Goal: Find specific page/section: Find specific page/section

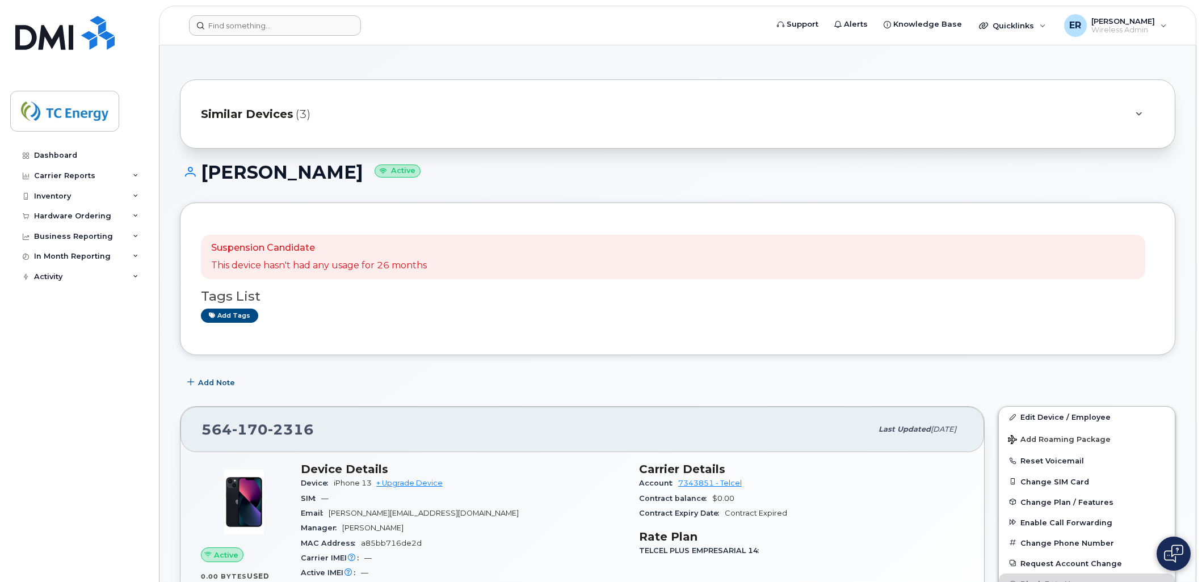
scroll to position [315, 0]
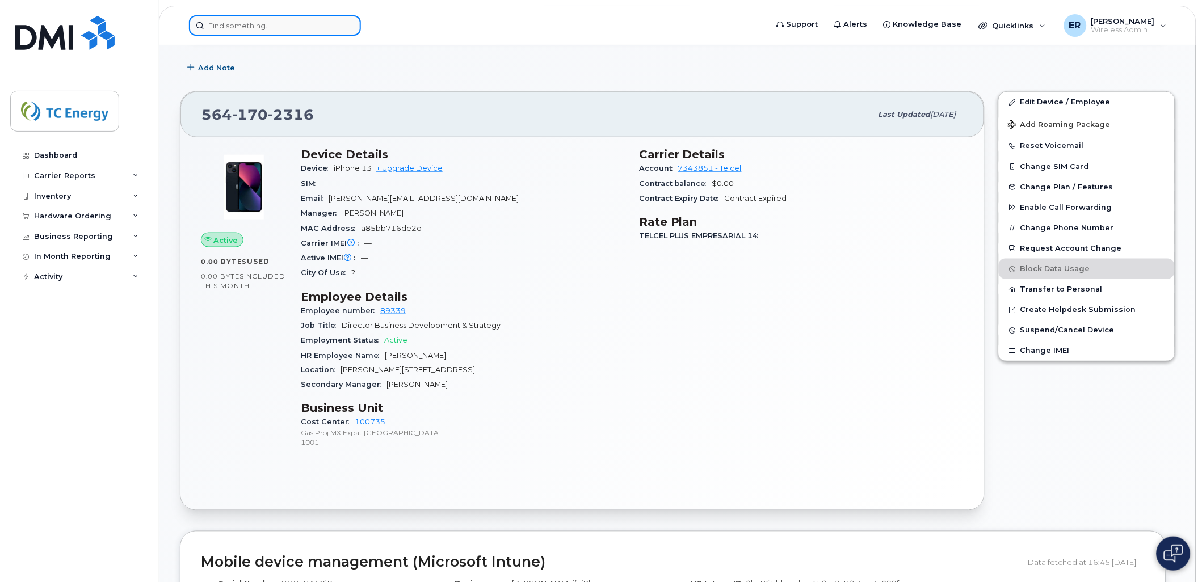
click at [298, 25] on input at bounding box center [275, 25] width 172 height 20
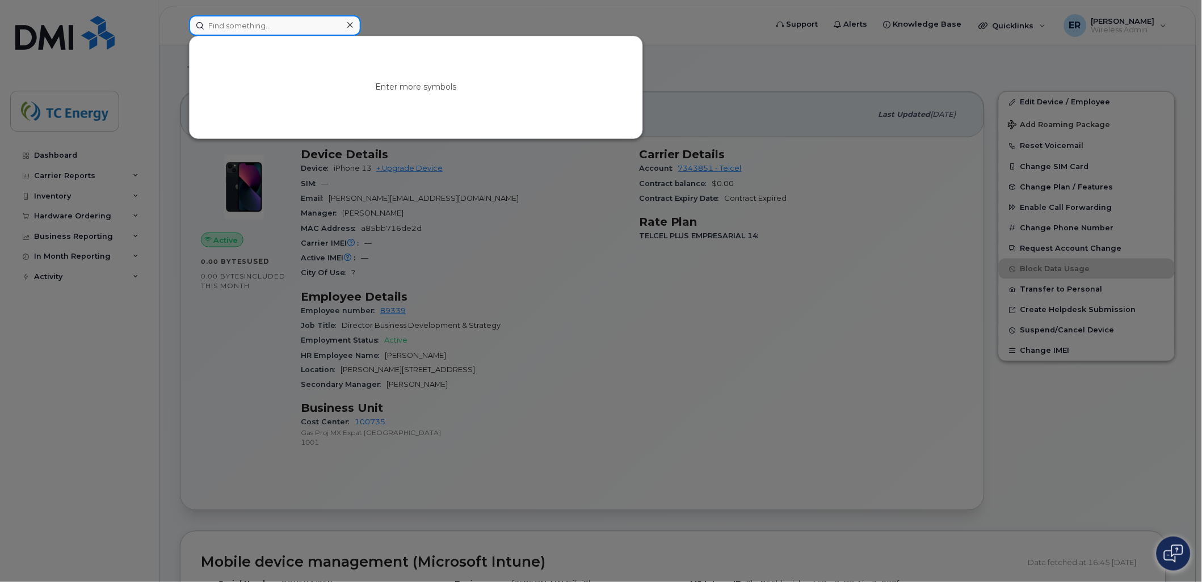
click at [298, 25] on input at bounding box center [275, 25] width 172 height 20
drag, startPoint x: 214, startPoint y: 26, endPoint x: 225, endPoint y: 20, distance: 12.7
click at [214, 26] on input at bounding box center [275, 25] width 172 height 20
paste input "5580181419"
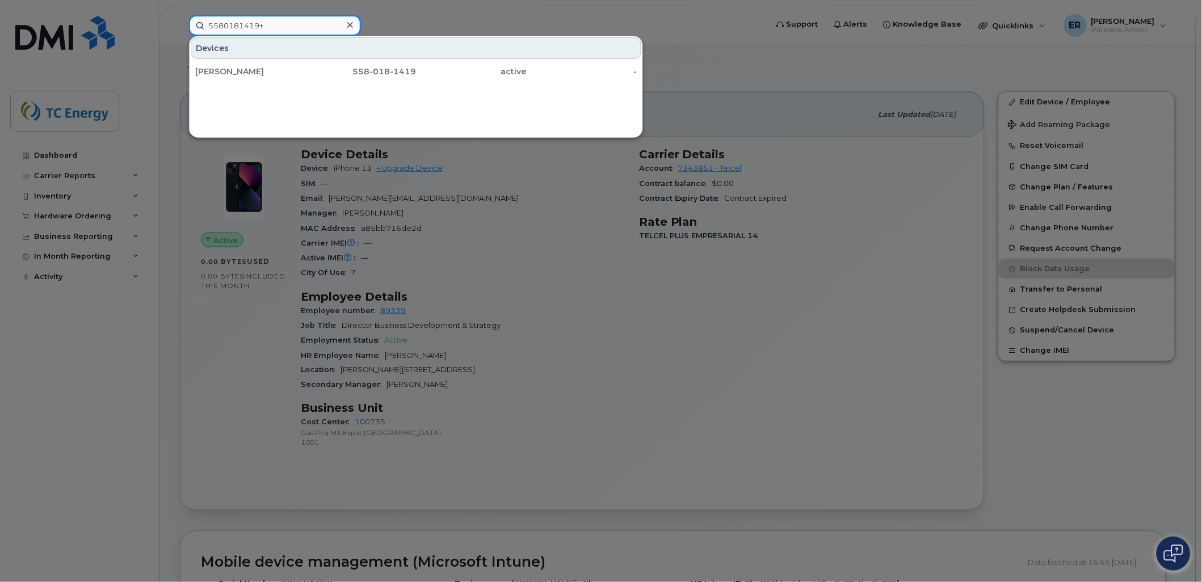
type input "5580181419"
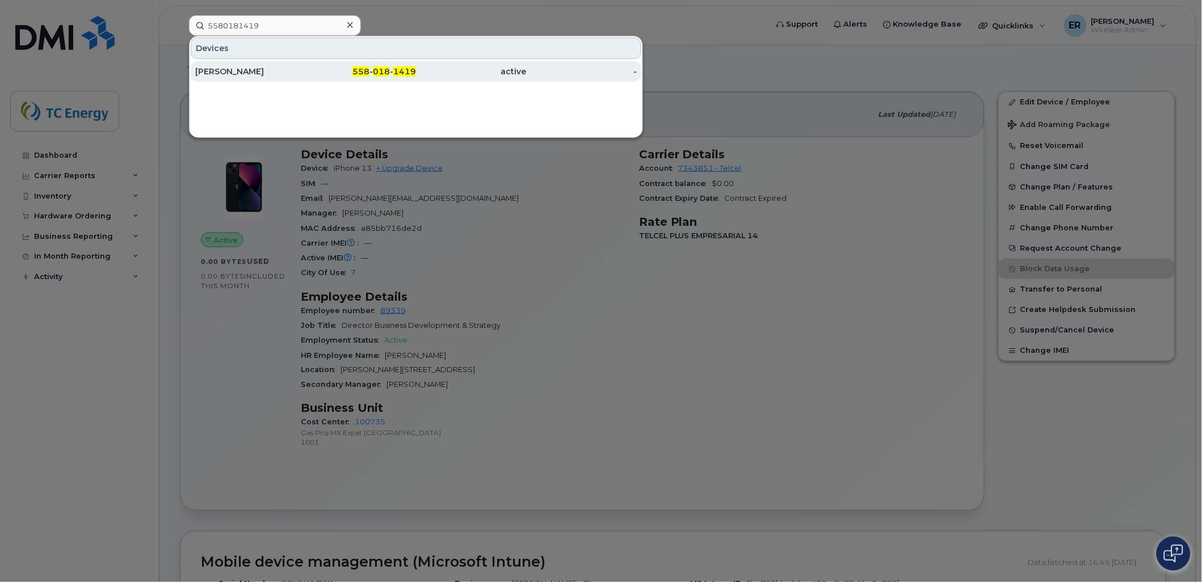
click at [306, 65] on div "[PERSON_NAME]" at bounding box center [361, 71] width 111 height 20
click at [306, 63] on div "[PERSON_NAME]" at bounding box center [361, 71] width 111 height 20
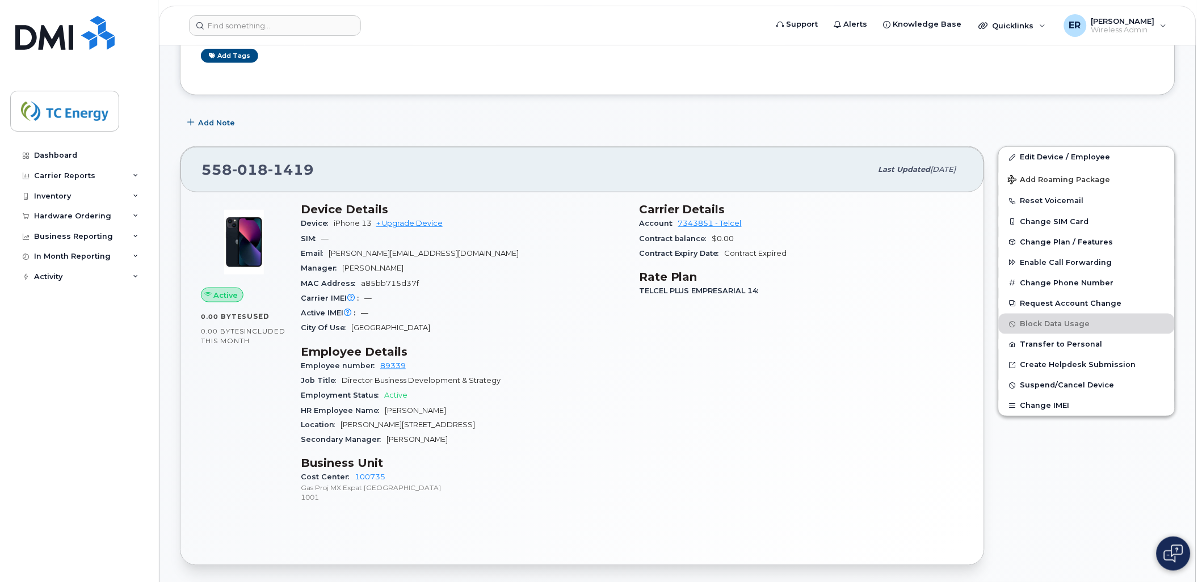
scroll to position [252, 0]
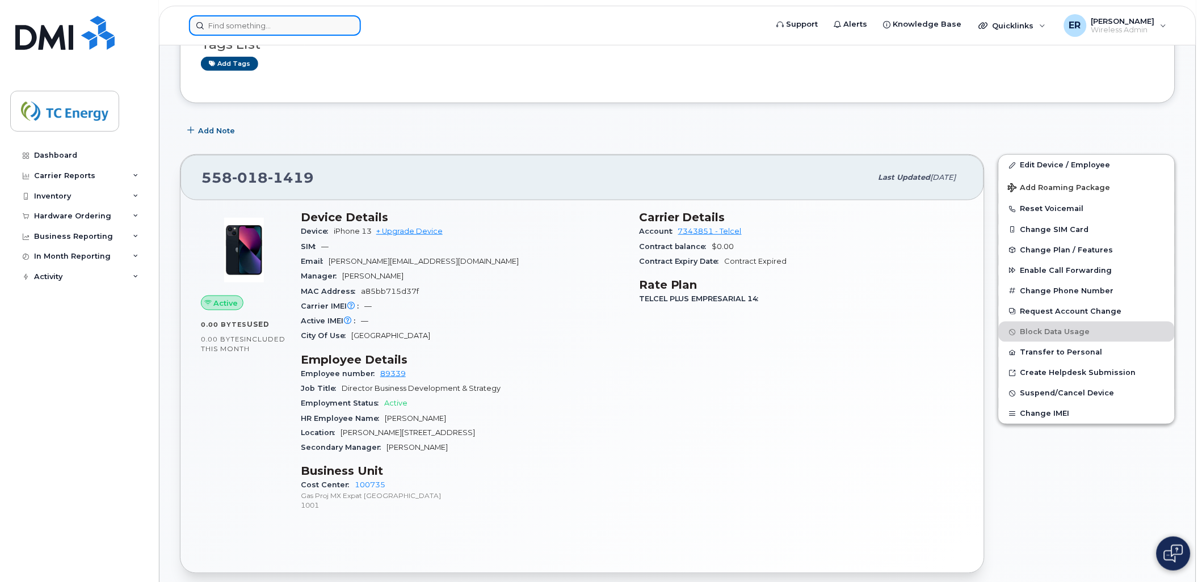
click at [279, 28] on input at bounding box center [275, 25] width 172 height 20
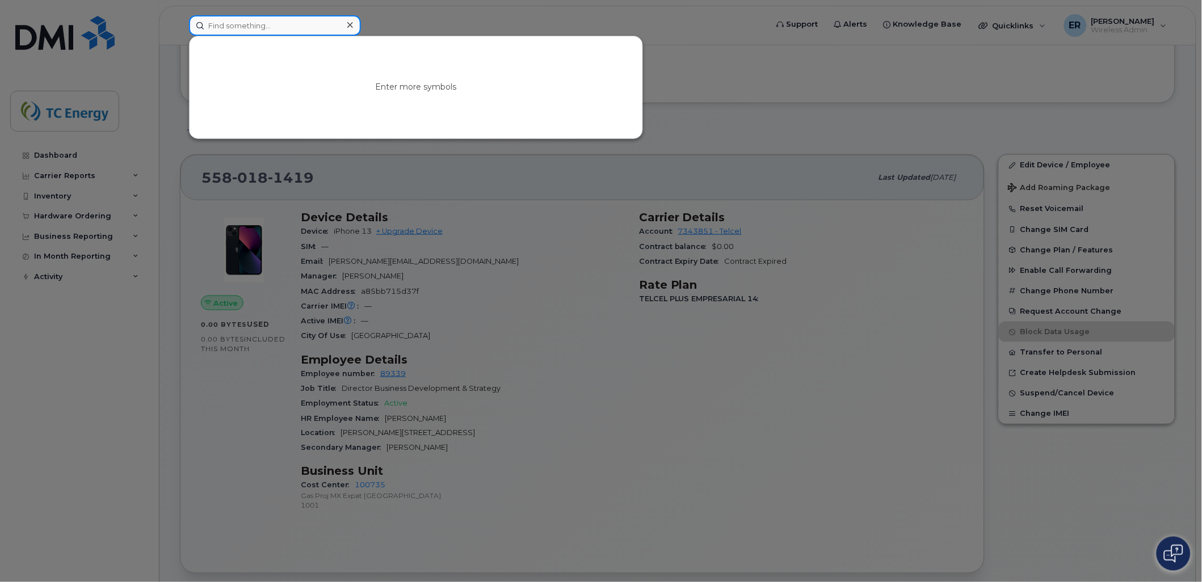
click at [287, 20] on input at bounding box center [275, 25] width 172 height 20
click at [230, 24] on input at bounding box center [275, 25] width 172 height 20
click at [250, 26] on input at bounding box center [275, 25] width 172 height 20
paste input "5641702316"
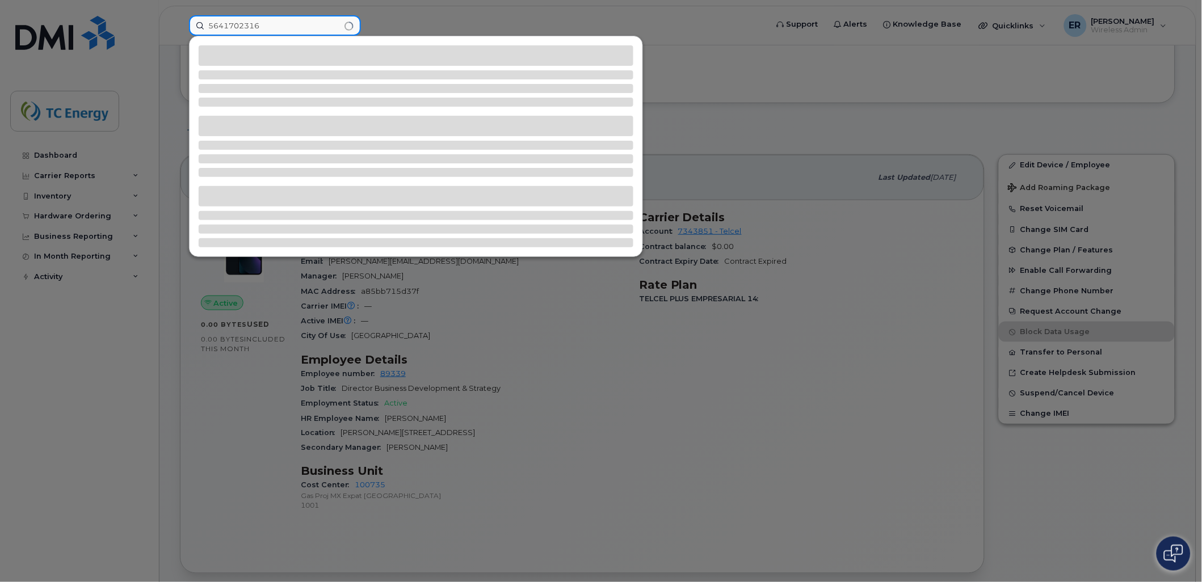
type input "5641702316"
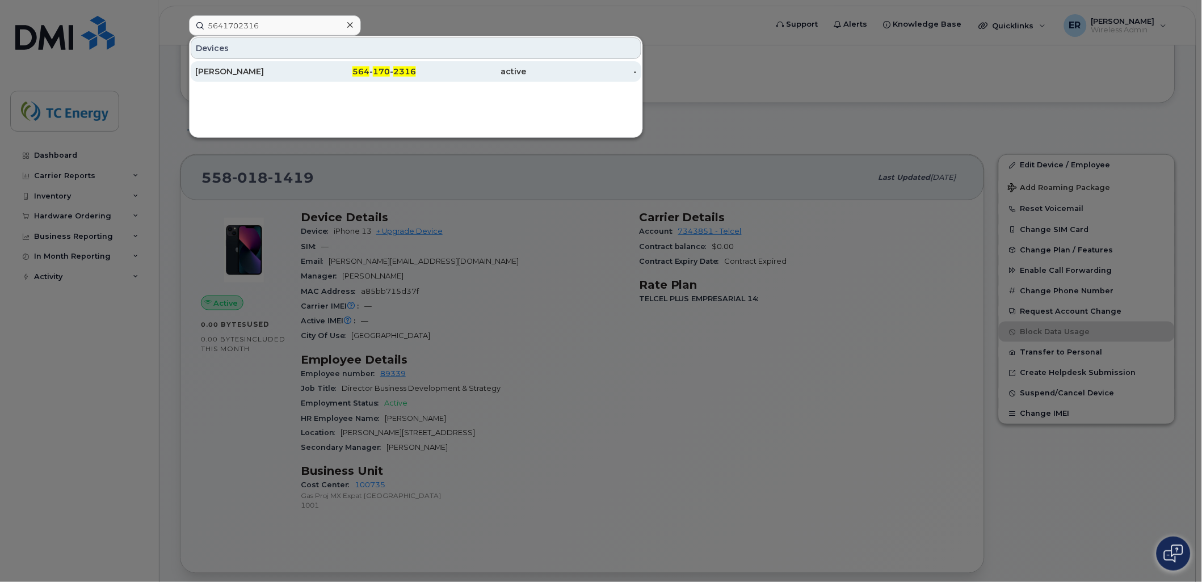
click at [255, 71] on div "[PERSON_NAME]" at bounding box center [250, 71] width 111 height 11
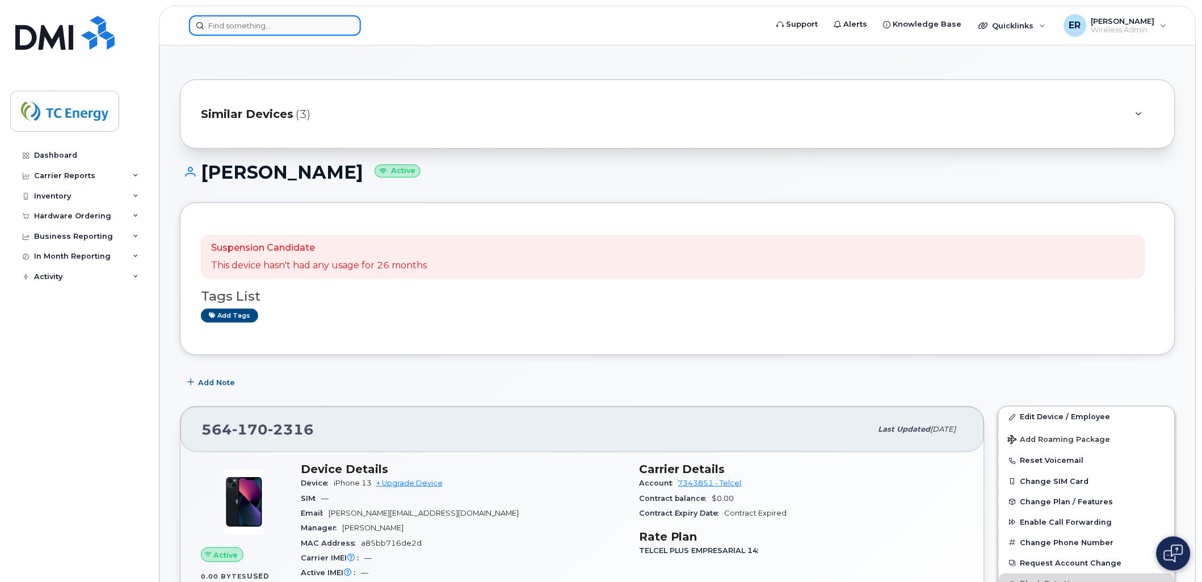
click at [231, 22] on input at bounding box center [275, 25] width 172 height 20
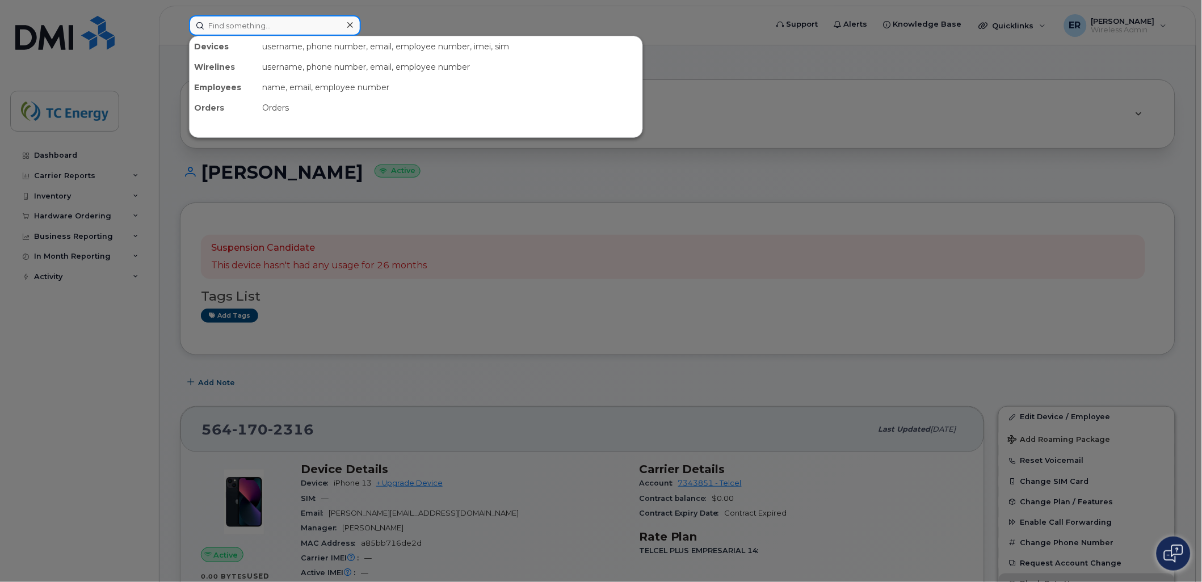
paste input "5580181419"
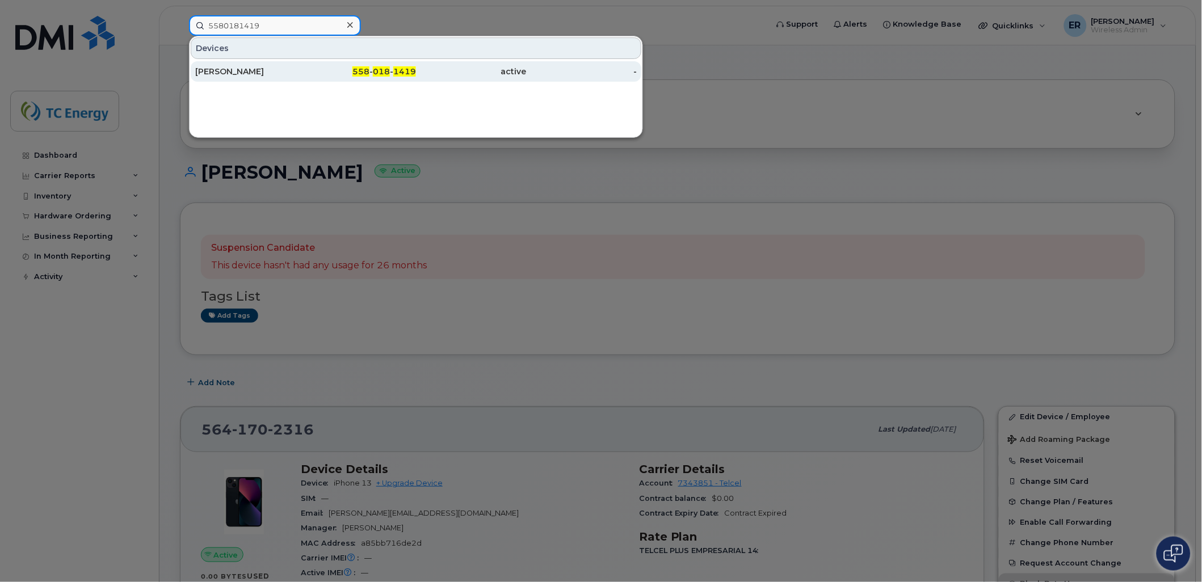
type input "5580181419"
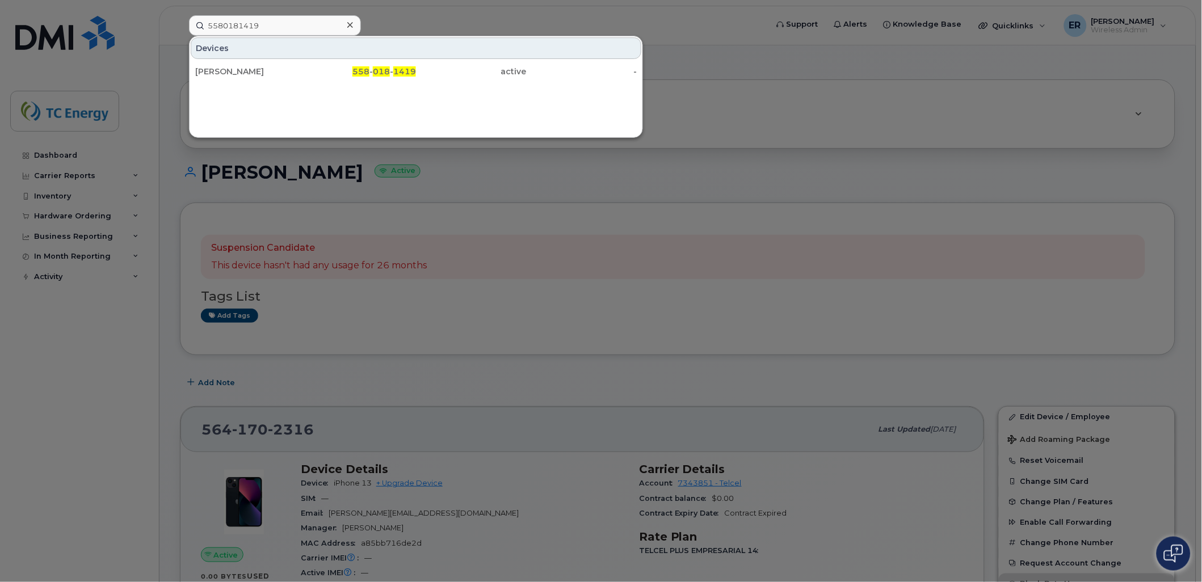
drag, startPoint x: 409, startPoint y: 71, endPoint x: 468, endPoint y: 179, distance: 122.9
click at [408, 71] on span "1419" at bounding box center [404, 71] width 23 height 10
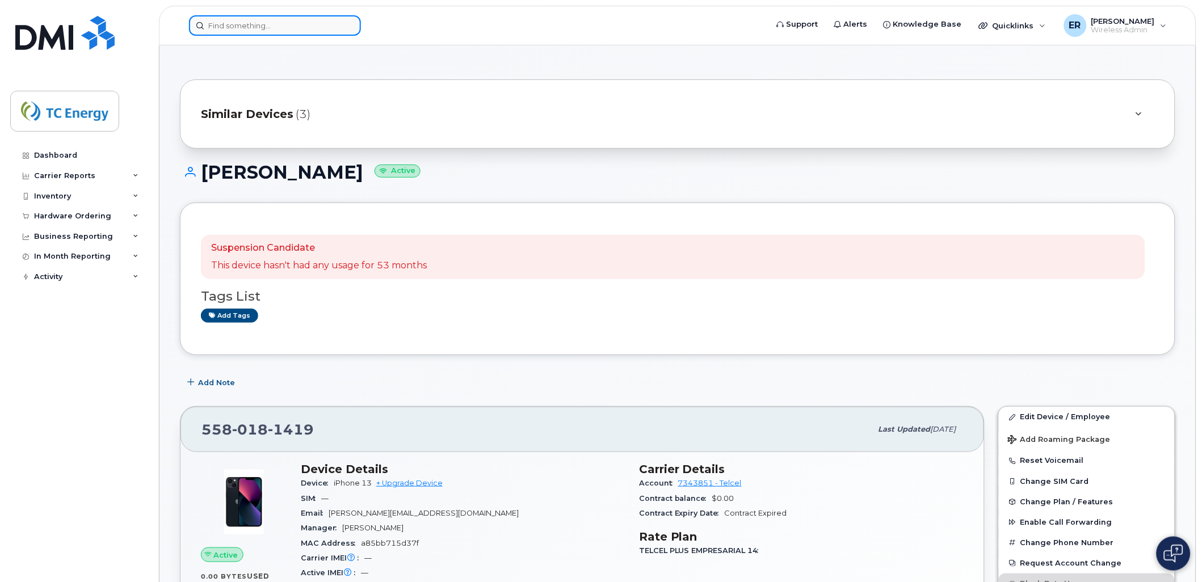
click at [298, 31] on input at bounding box center [275, 25] width 172 height 20
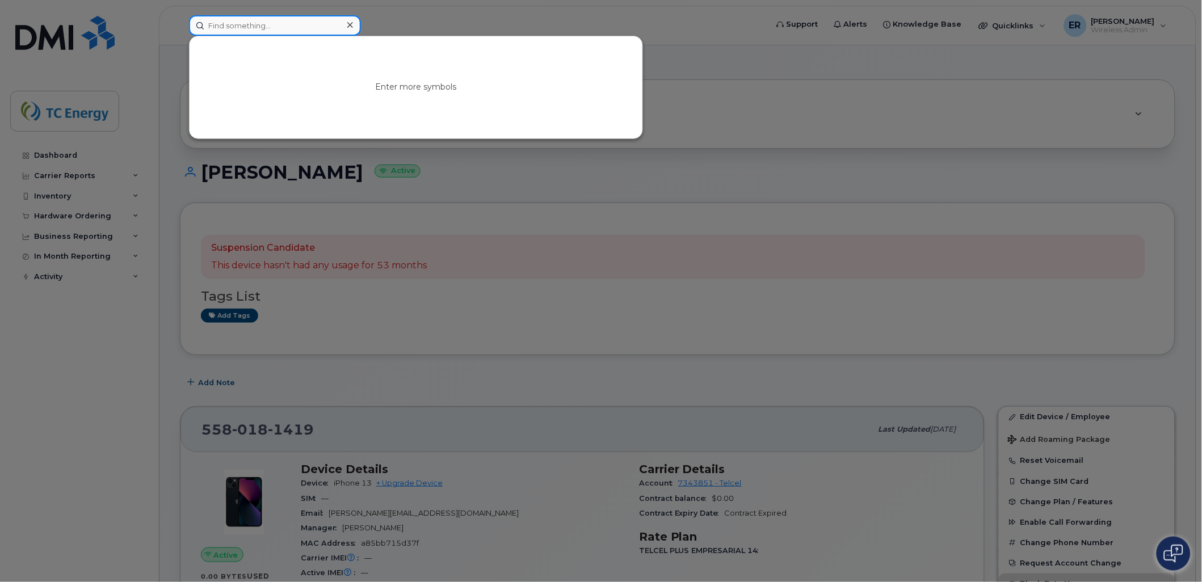
click at [296, 30] on input at bounding box center [275, 25] width 172 height 20
click at [284, 26] on input at bounding box center [275, 25] width 172 height 20
paste input "5641702316"
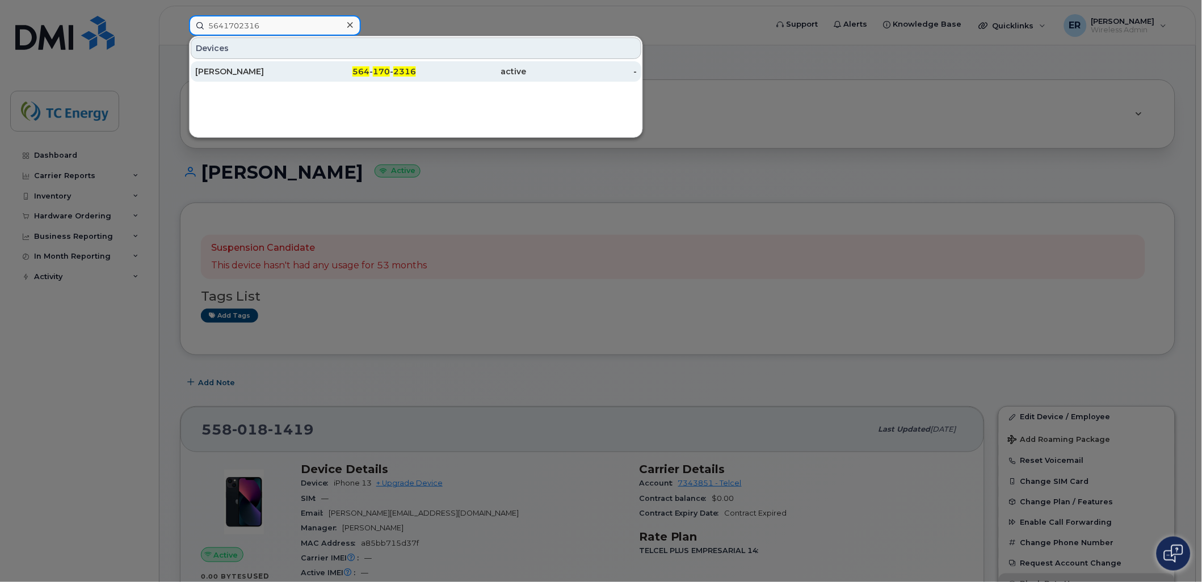
type input "5641702316"
click at [271, 68] on div "[PERSON_NAME]" at bounding box center [250, 71] width 111 height 11
